Goal: Task Accomplishment & Management: Manage account settings

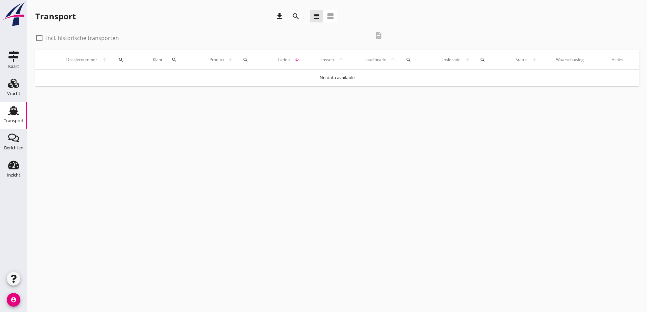
click at [38, 39] on div at bounding box center [40, 38] width 12 height 12
checkbox input "true"
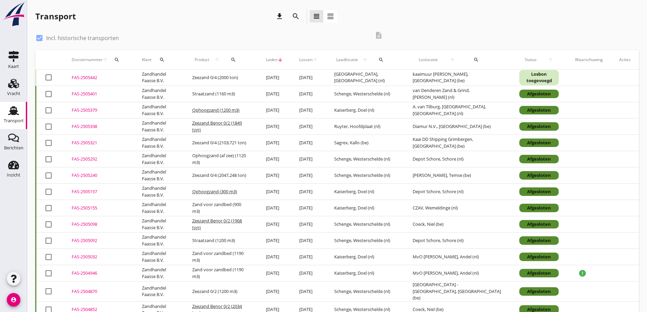
click at [84, 78] on div "FAS-2505442" at bounding box center [99, 77] width 54 height 7
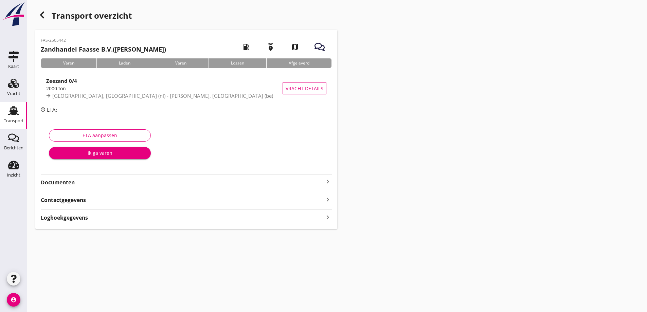
click at [59, 182] on strong "Documenten" at bounding box center [182, 183] width 283 height 8
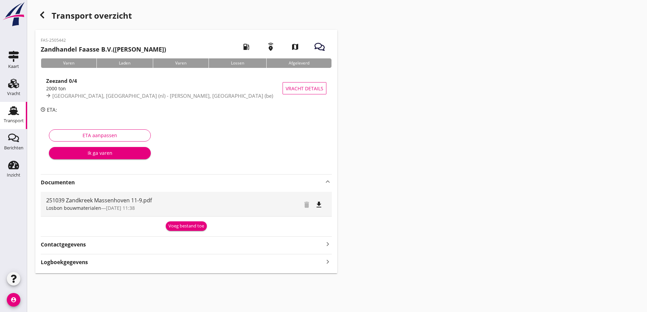
click at [185, 227] on div "Voeg bestand toe" at bounding box center [186, 226] width 36 height 7
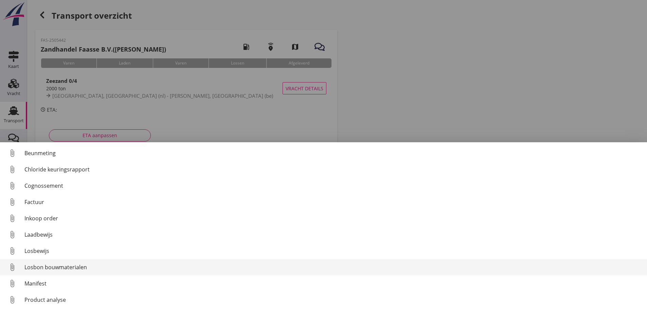
click at [68, 267] on div "Losbon bouwmaterialen" at bounding box center [332, 267] width 617 height 8
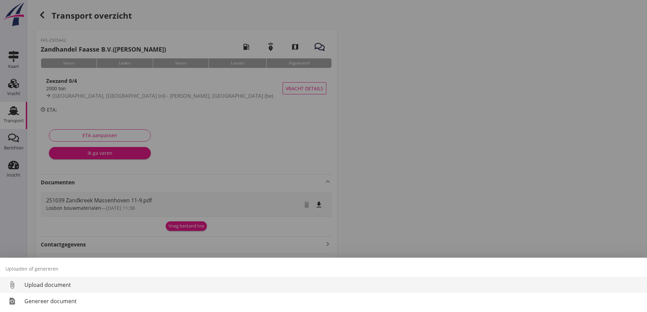
click at [43, 282] on div "Upload document" at bounding box center [332, 285] width 617 height 8
